Goal: Task Accomplishment & Management: Manage account settings

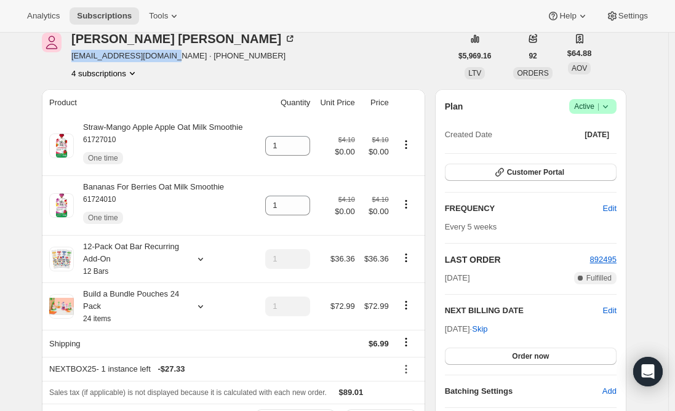
click at [107, 9] on button "Subscriptions" at bounding box center [105, 15] width 70 height 17
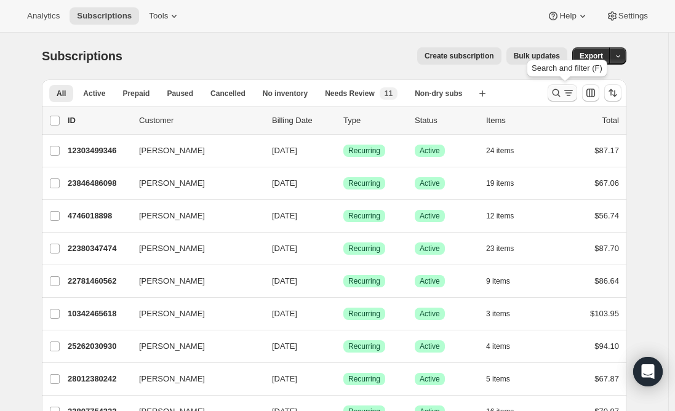
click at [563, 90] on icon "Search and filter results" at bounding box center [556, 93] width 12 height 12
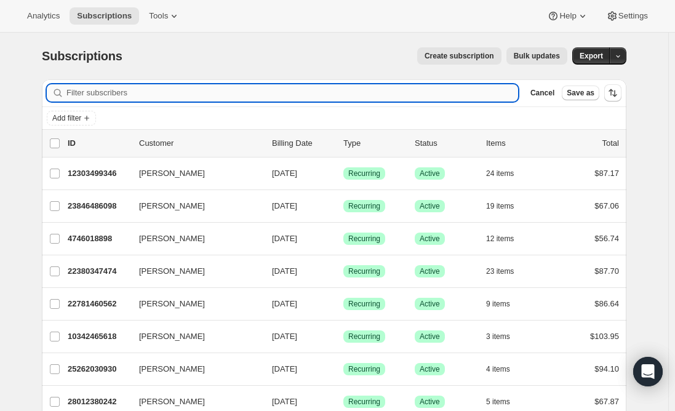
click at [265, 87] on input "Filter subscribers" at bounding box center [292, 92] width 452 height 17
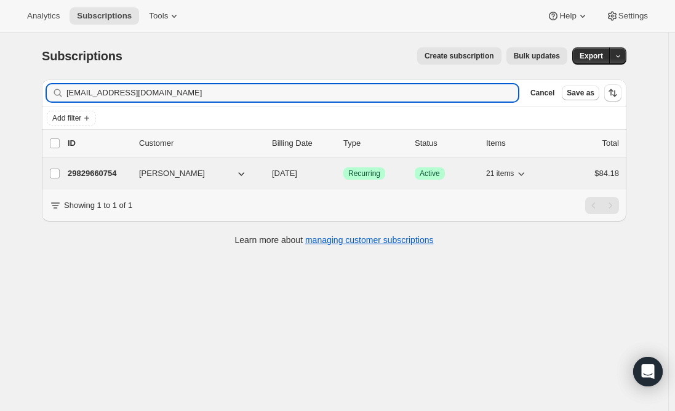
type input "[EMAIL_ADDRESS][DOMAIN_NAME]"
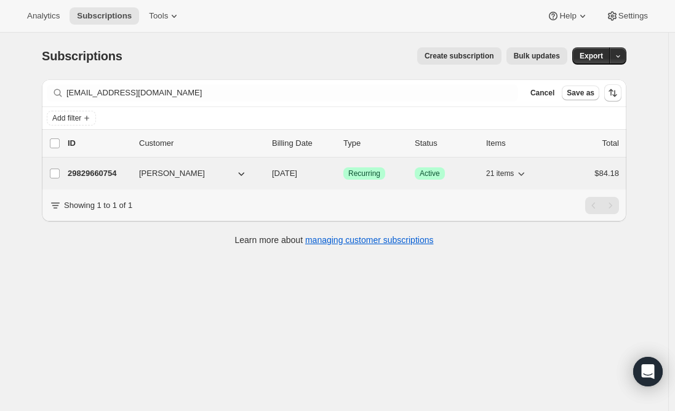
click at [100, 170] on p "29829660754" at bounding box center [99, 173] width 62 height 12
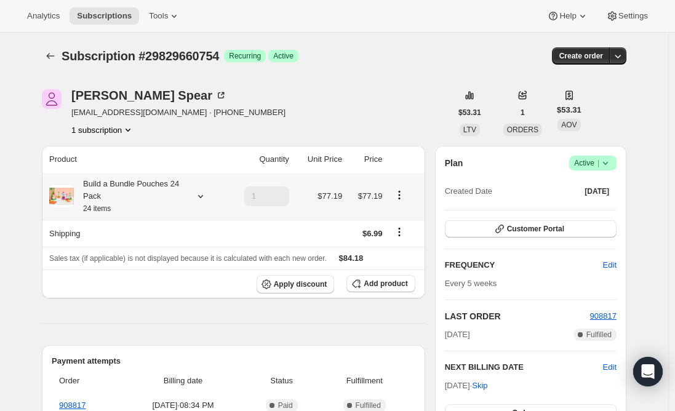
click at [161, 190] on div "Build a Bundle Pouches 24 Pack 24 items" at bounding box center [129, 196] width 111 height 37
click at [380, 286] on span "Add product" at bounding box center [386, 284] width 44 height 10
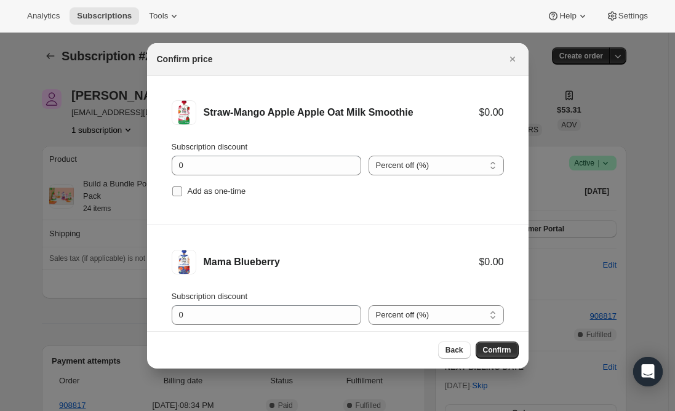
click at [178, 191] on input "Add as one-time" at bounding box center [177, 191] width 10 height 10
checkbox input "true"
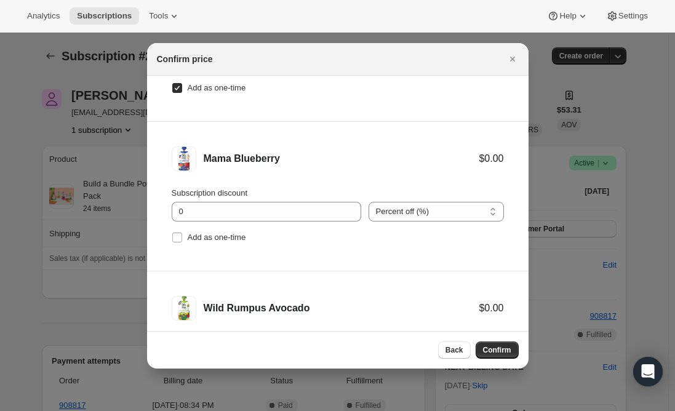
scroll to position [123, 0]
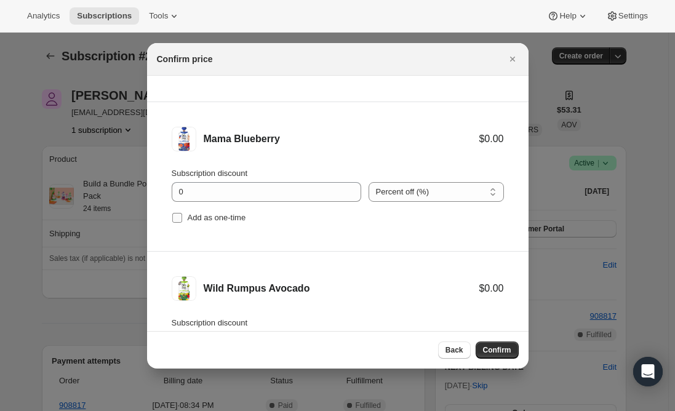
click at [179, 218] on input "Add as one-time" at bounding box center [177, 218] width 10 height 10
checkbox input "true"
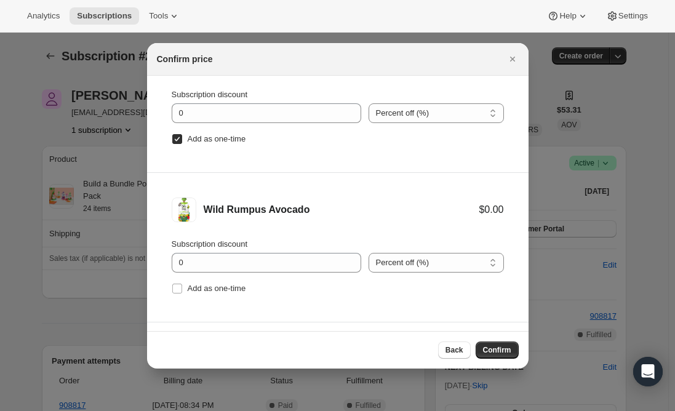
scroll to position [246, 0]
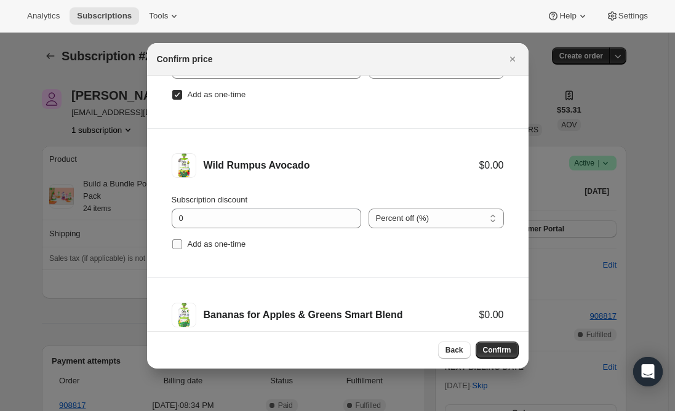
click at [179, 242] on input "Add as one-time" at bounding box center [177, 244] width 10 height 10
checkbox input "true"
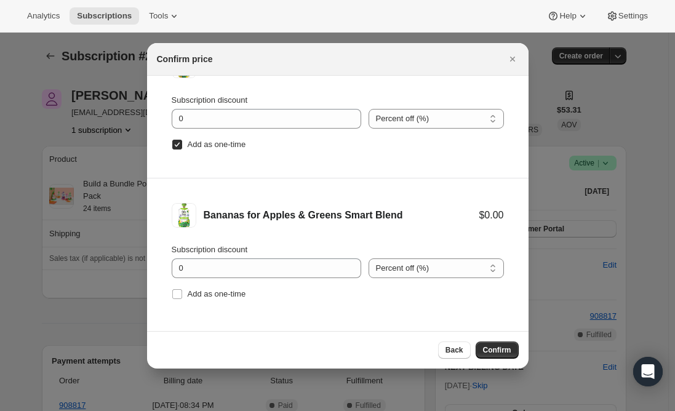
scroll to position [350, 0]
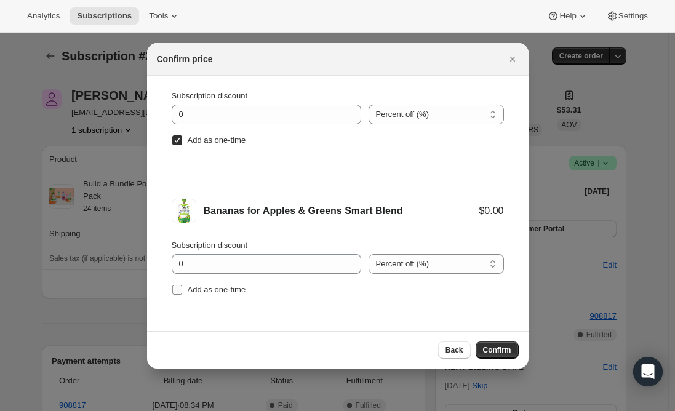
click at [178, 287] on input "Add as one-time" at bounding box center [177, 290] width 10 height 10
checkbox input "true"
click at [500, 351] on span "Confirm" at bounding box center [497, 350] width 28 height 10
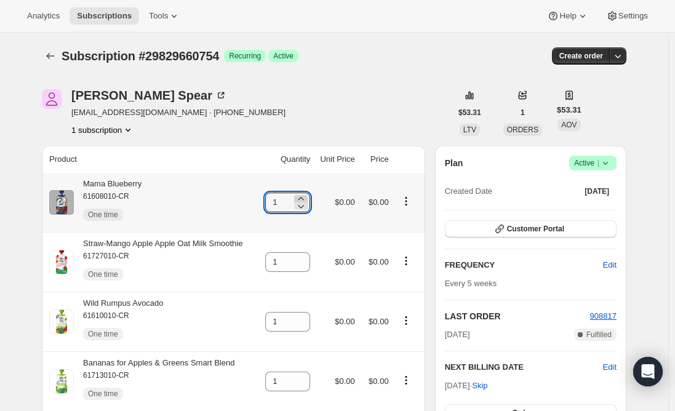
click at [305, 198] on icon at bounding box center [301, 199] width 12 height 12
type input "2"
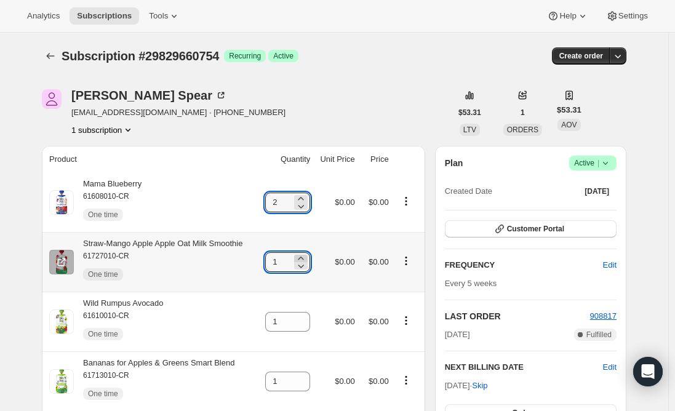
click at [304, 254] on icon at bounding box center [301, 258] width 12 height 12
type input "2"
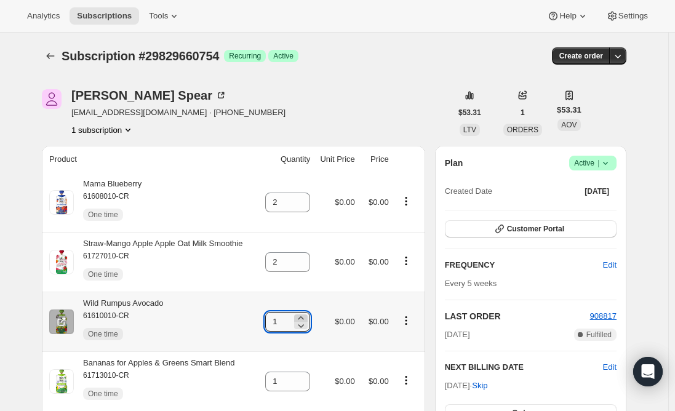
click at [304, 316] on icon at bounding box center [301, 318] width 12 height 12
type input "2"
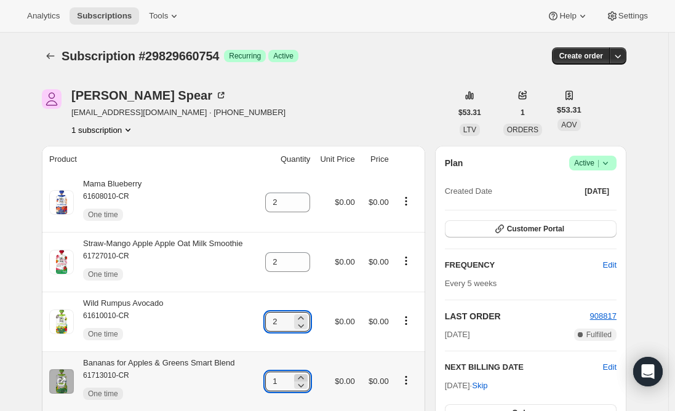
click at [307, 377] on icon at bounding box center [301, 378] width 12 height 12
type input "2"
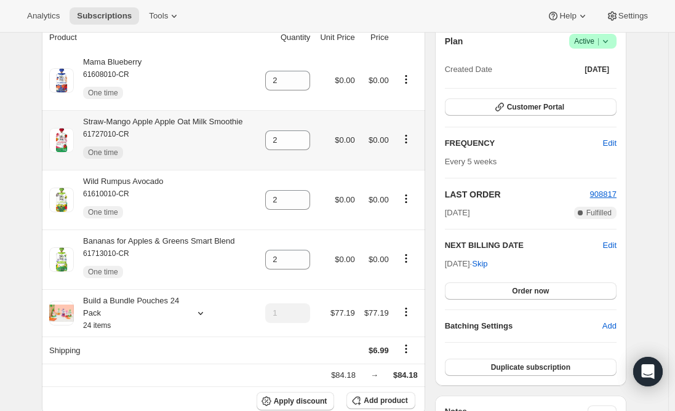
scroll to position [123, 0]
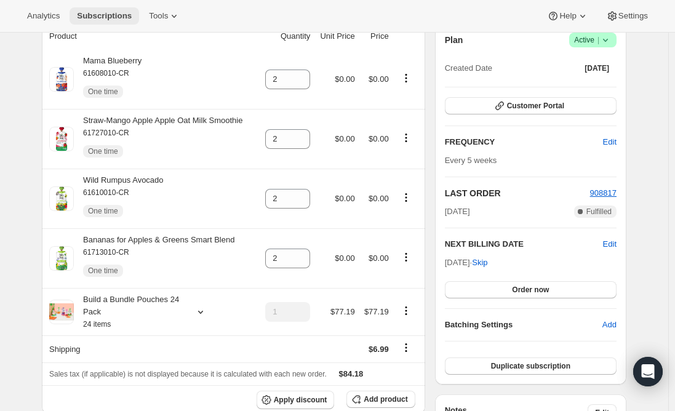
click at [95, 8] on button "Subscriptions" at bounding box center [105, 15] width 70 height 17
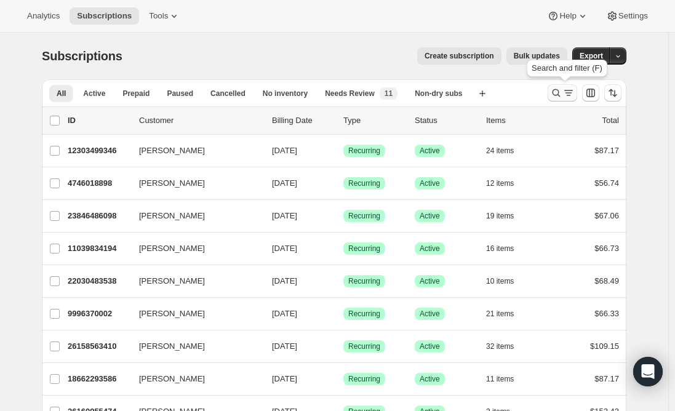
click at [563, 92] on icon "Search and filter results" at bounding box center [556, 93] width 12 height 12
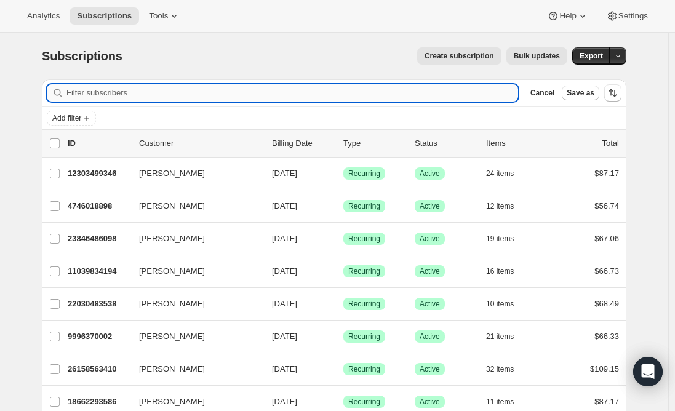
click at [259, 93] on input "Filter subscribers" at bounding box center [292, 92] width 452 height 17
paste input "[EMAIL_ADDRESS][DOMAIN_NAME]"
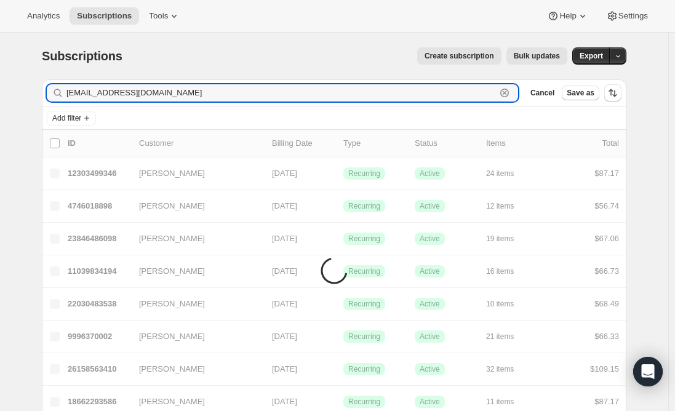
type input "[EMAIL_ADDRESS][DOMAIN_NAME]"
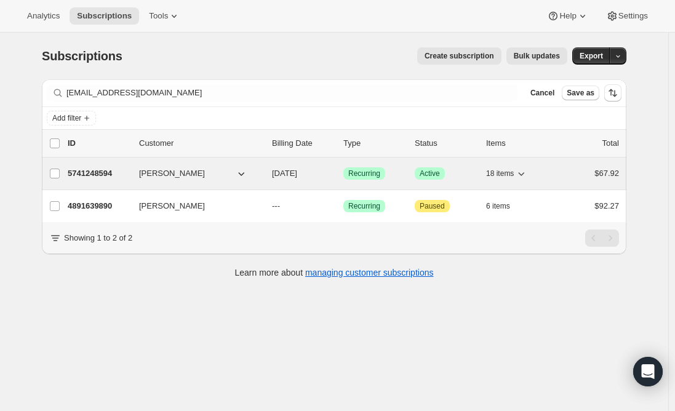
click at [105, 167] on p "5741248594" at bounding box center [99, 173] width 62 height 12
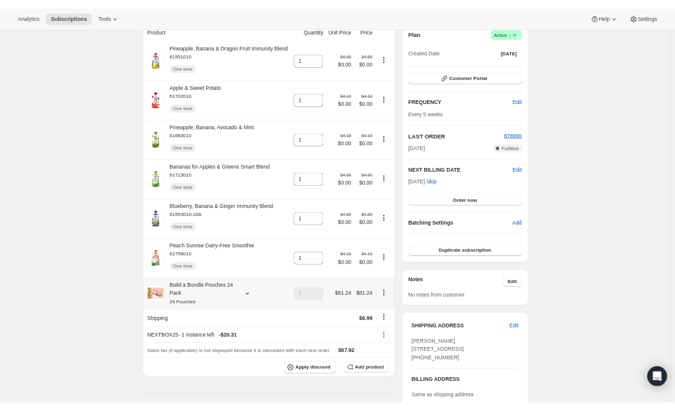
scroll to position [185, 0]
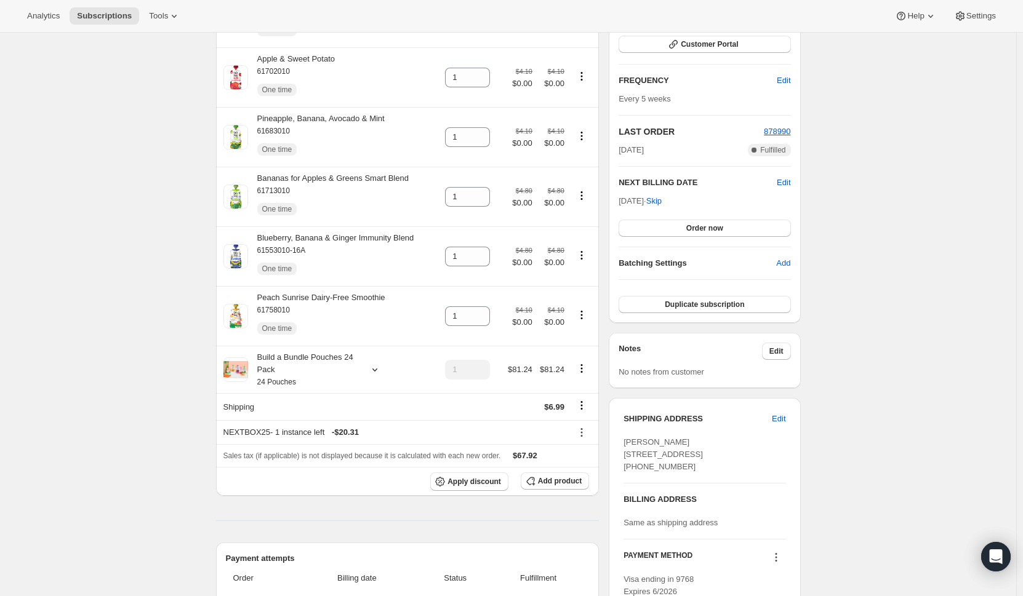
click at [675, 411] on div "Subscription #5741248594. This page is ready Subscription #5741248594 Success R…" at bounding box center [508, 598] width 1016 height 1500
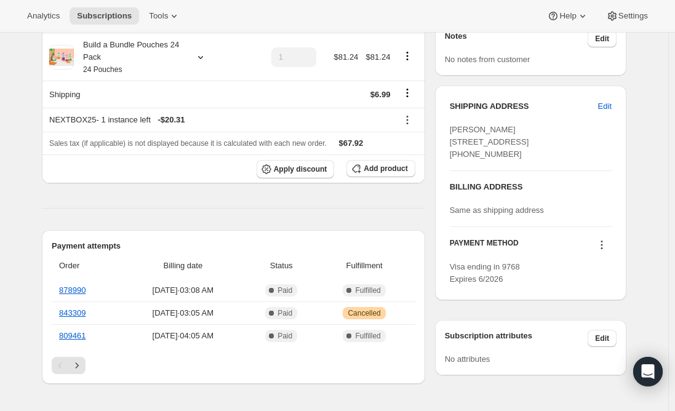
scroll to position [492, 0]
